Goal: Task Accomplishment & Management: Complete application form

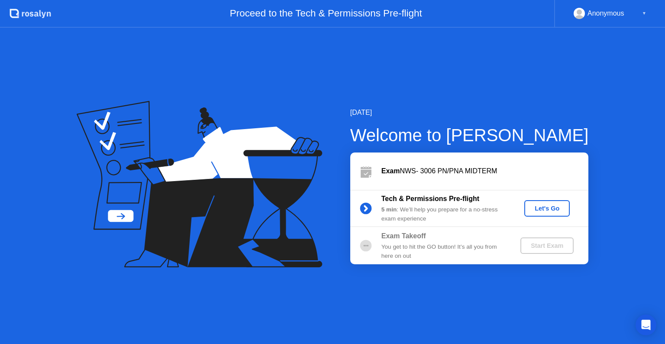
click at [538, 211] on div "Let's Go" at bounding box center [547, 208] width 39 height 7
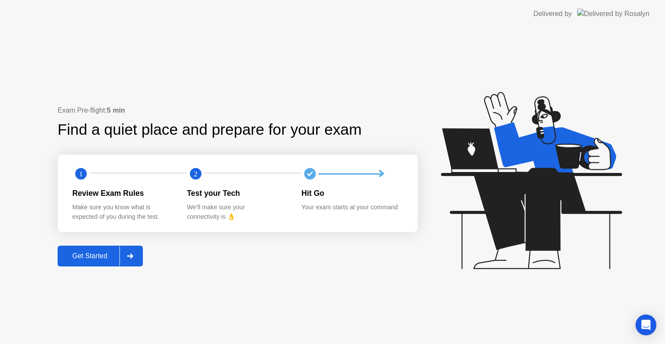
click at [132, 258] on icon at bounding box center [130, 255] width 6 height 5
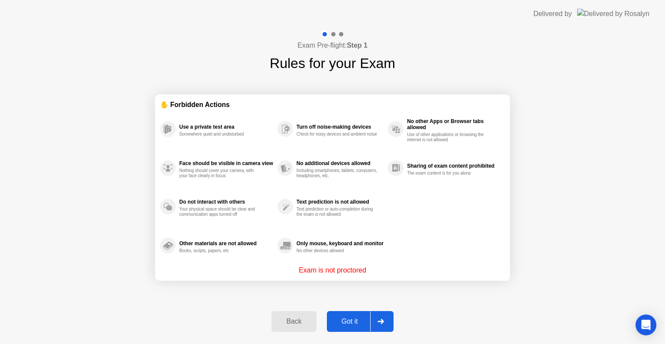
click at [354, 320] on div "Got it" at bounding box center [350, 321] width 41 height 8
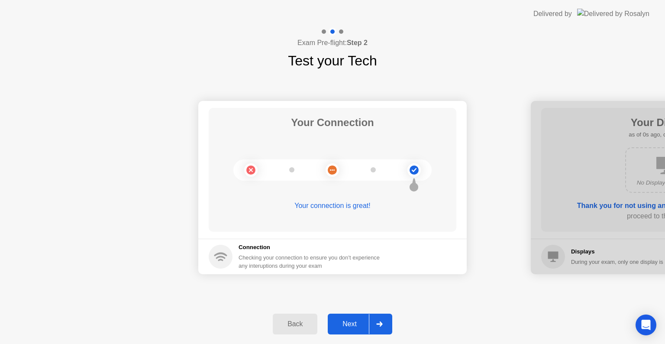
click at [354, 320] on div "Next" at bounding box center [349, 324] width 39 height 8
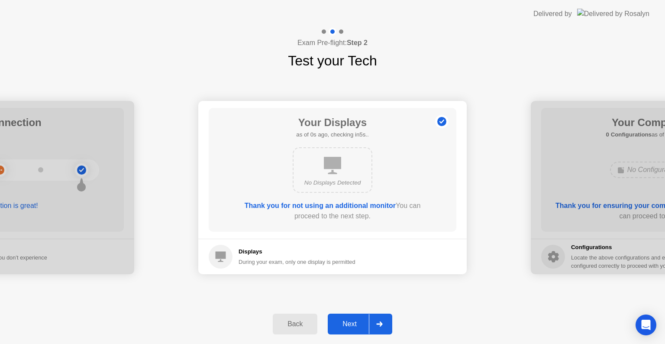
click at [355, 320] on div "Next" at bounding box center [349, 324] width 39 height 8
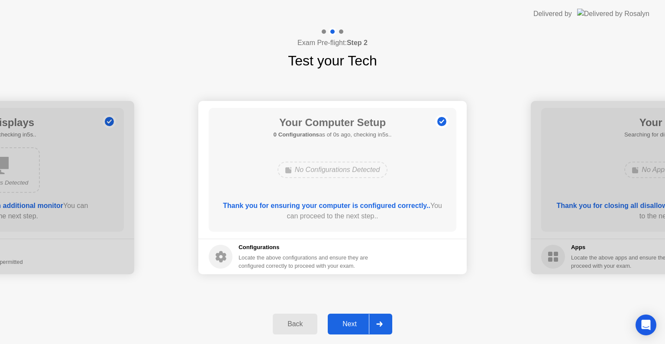
click at [355, 320] on div "Next" at bounding box center [349, 324] width 39 height 8
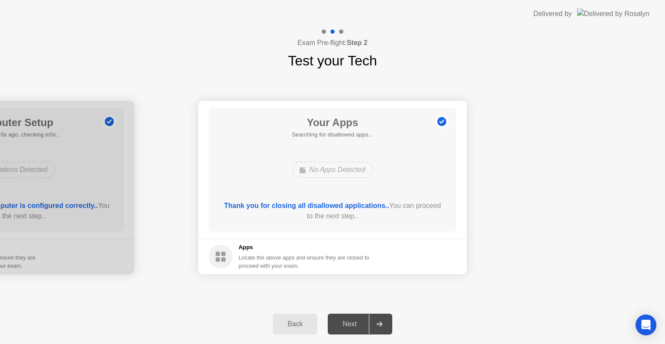
click at [355, 320] on div "Next" at bounding box center [349, 324] width 39 height 8
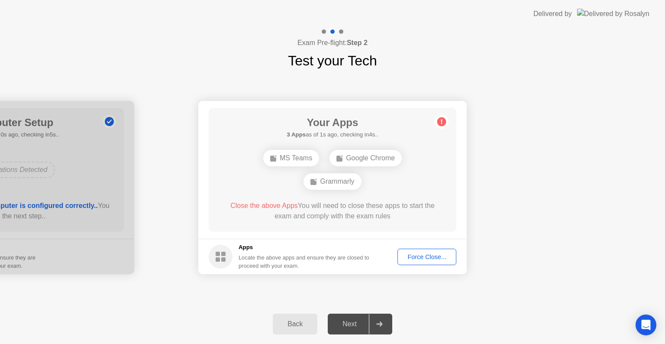
click at [425, 256] on div "Force Close..." at bounding box center [427, 256] width 53 height 7
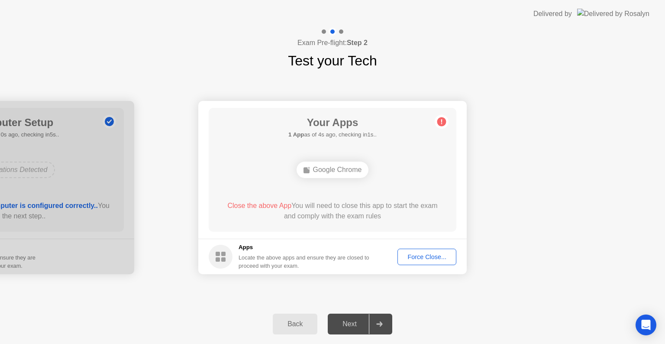
click at [345, 322] on div "Next" at bounding box center [349, 324] width 39 height 8
click at [447, 255] on div "Force Close..." at bounding box center [427, 256] width 53 height 7
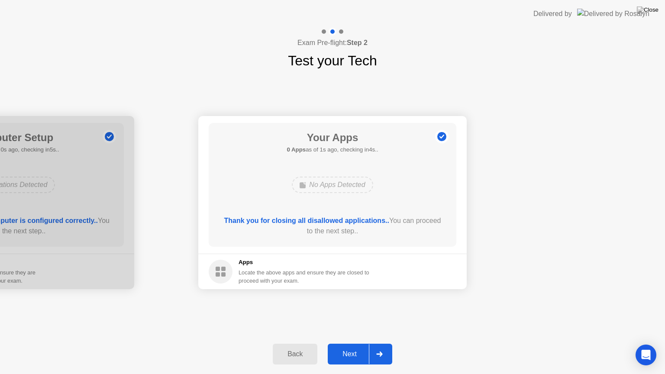
click at [348, 343] on div "Next" at bounding box center [349, 354] width 39 height 8
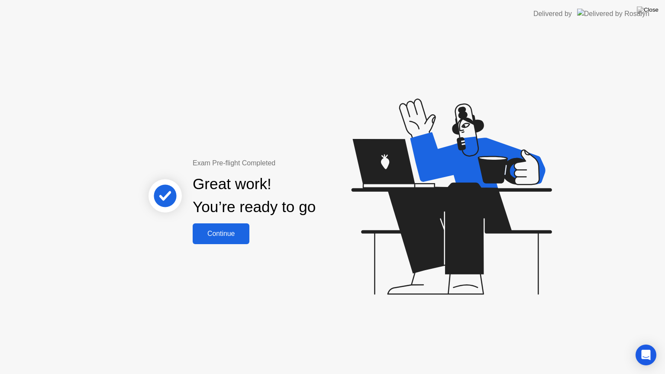
click at [229, 238] on div "Continue" at bounding box center [221, 234] width 52 height 8
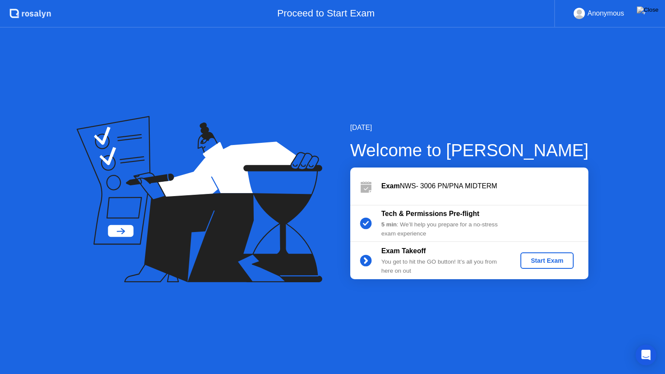
click at [555, 260] on div "Start Exam" at bounding box center [547, 260] width 46 height 7
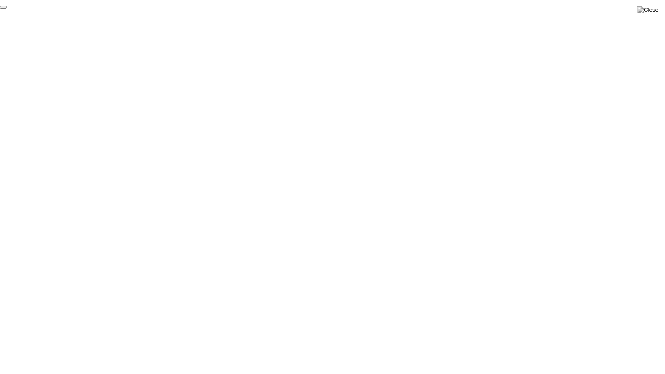
click div "End Proctoring Session"
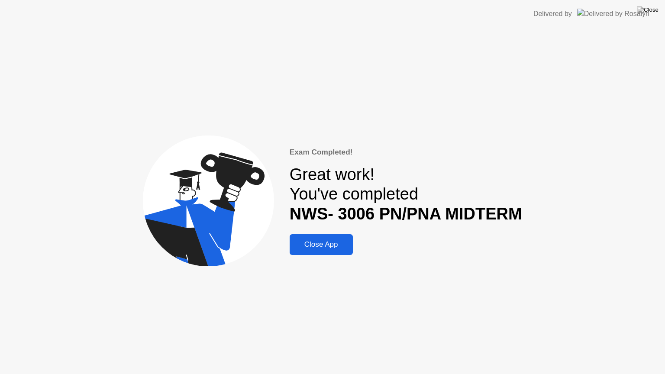
click at [323, 240] on div "Close App" at bounding box center [321, 244] width 58 height 9
